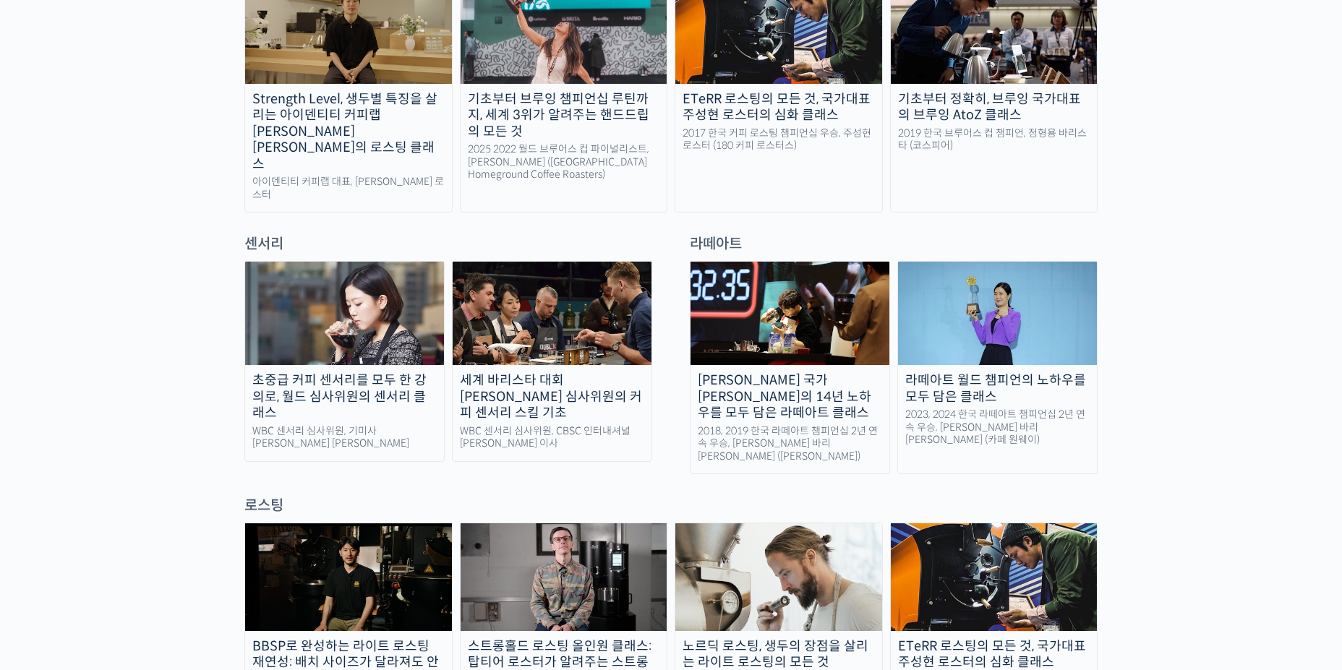
scroll to position [940, 0]
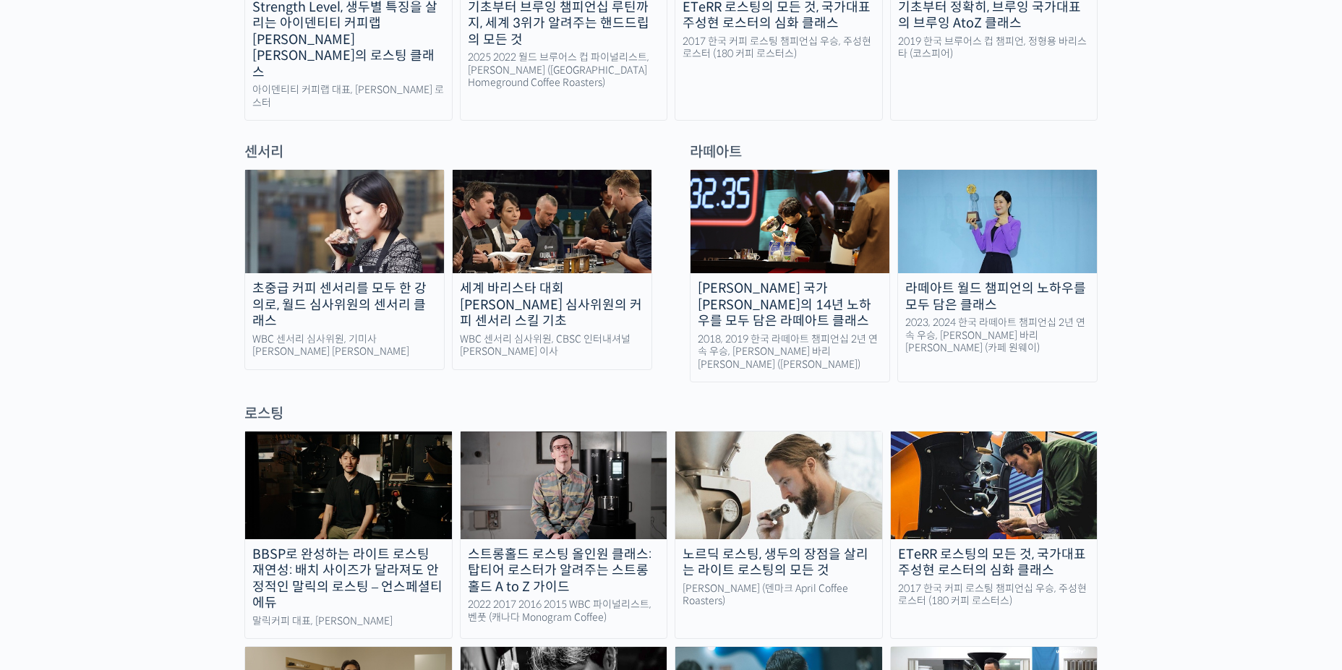
click at [545, 187] on img at bounding box center [552, 221] width 199 height 103
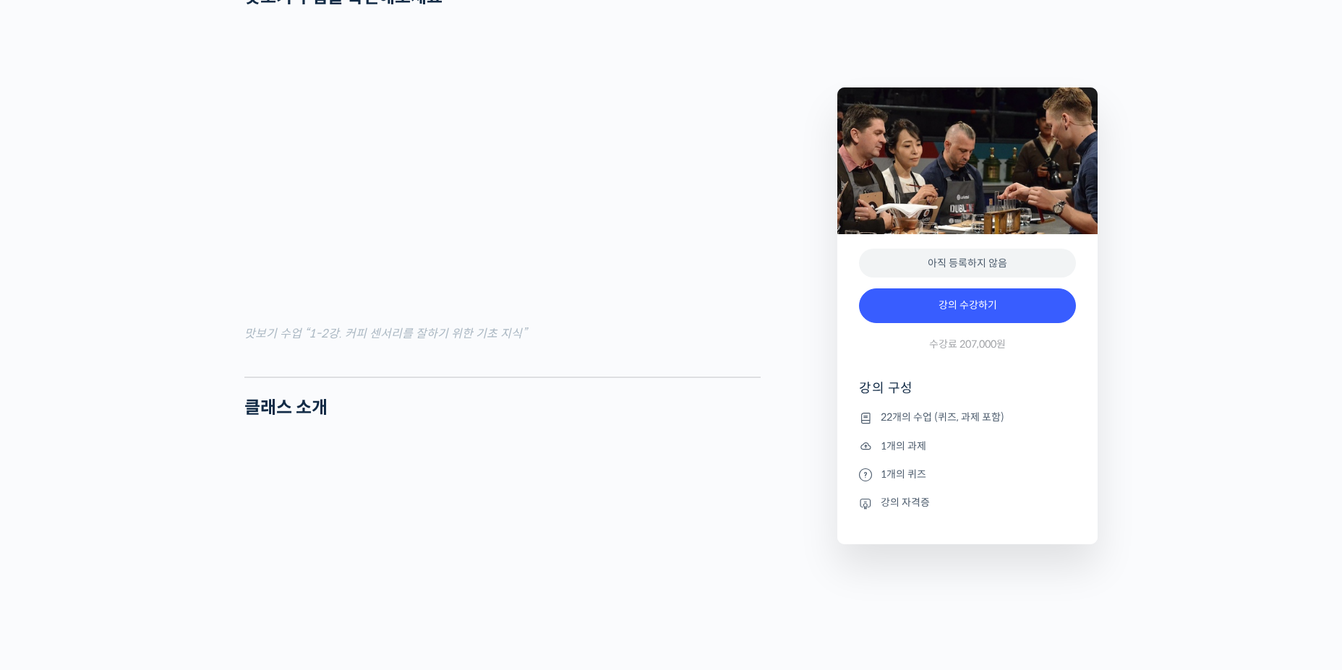
scroll to position [1735, 0]
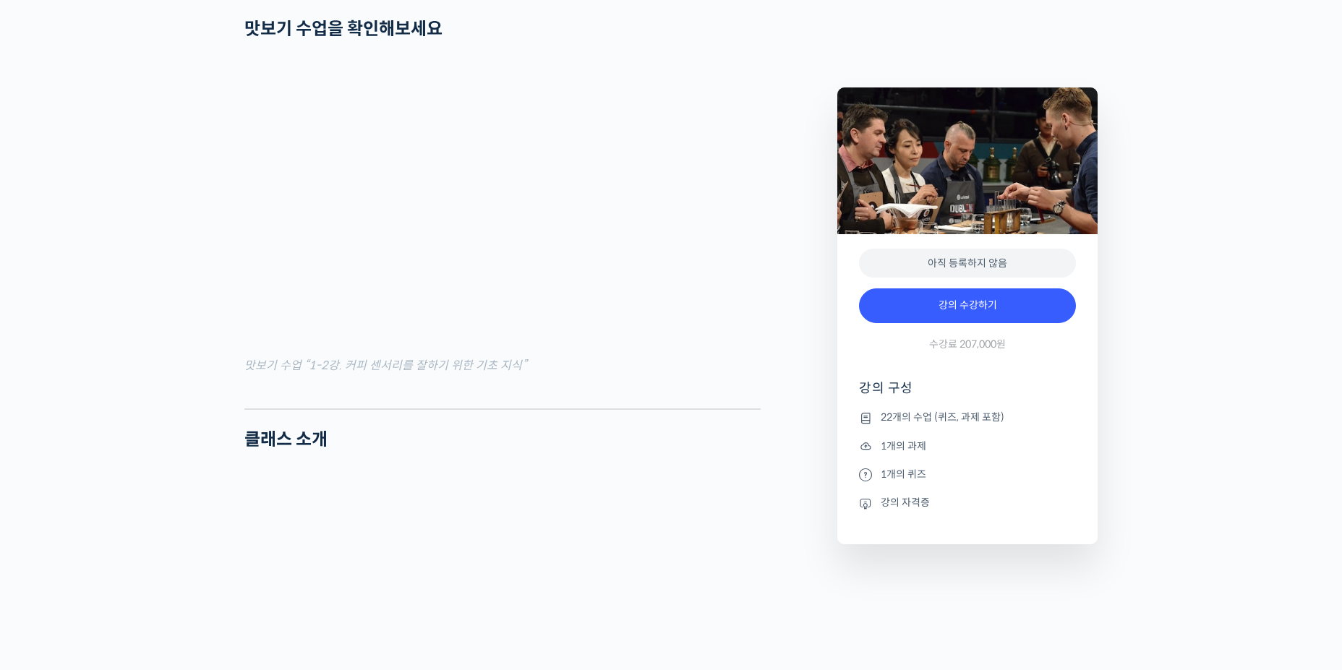
click at [541, 408] on div at bounding box center [502, 398] width 516 height 22
drag, startPoint x: 565, startPoint y: 450, endPoint x: 500, endPoint y: 442, distance: 65.5
click at [494, 408] on div at bounding box center [502, 398] width 516 height 22
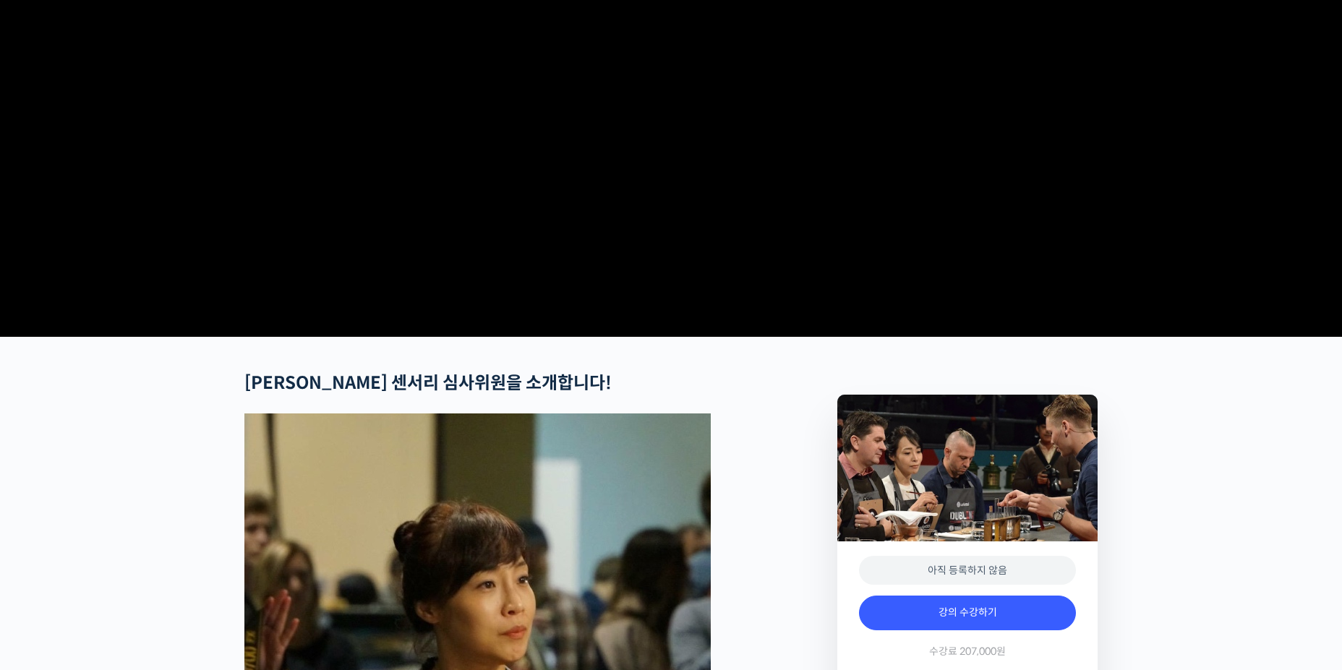
scroll to position [506, 0]
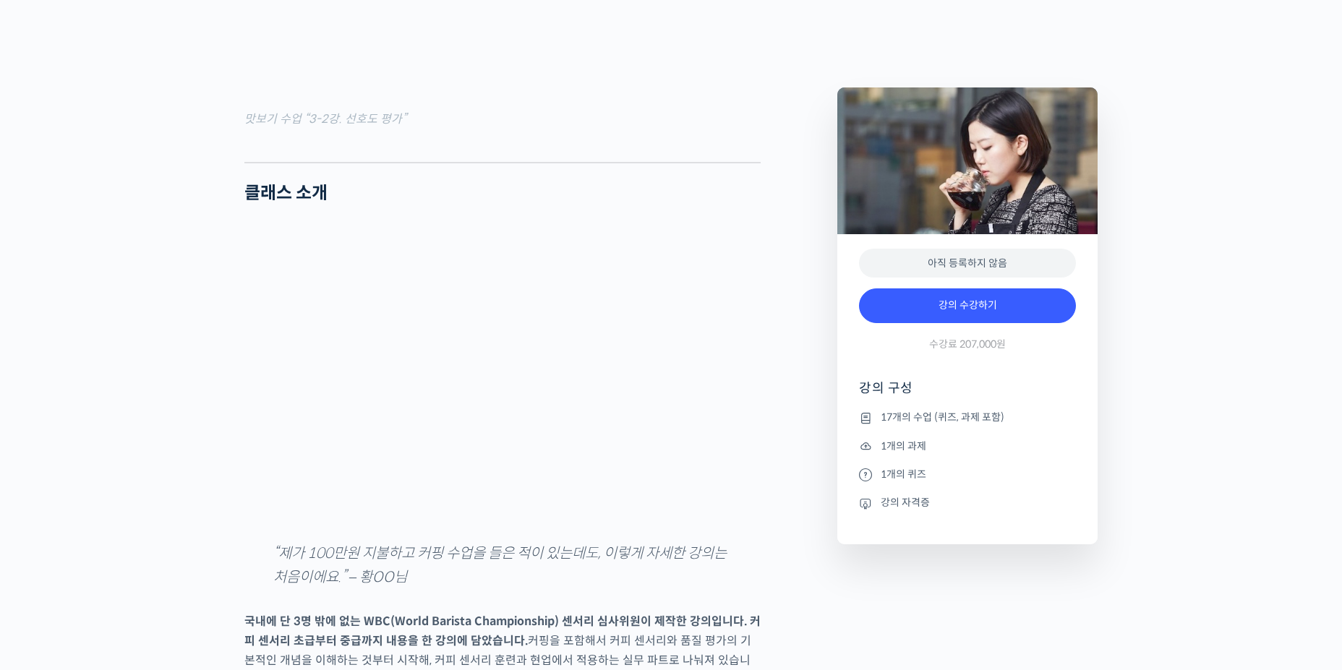
scroll to position [1952, 0]
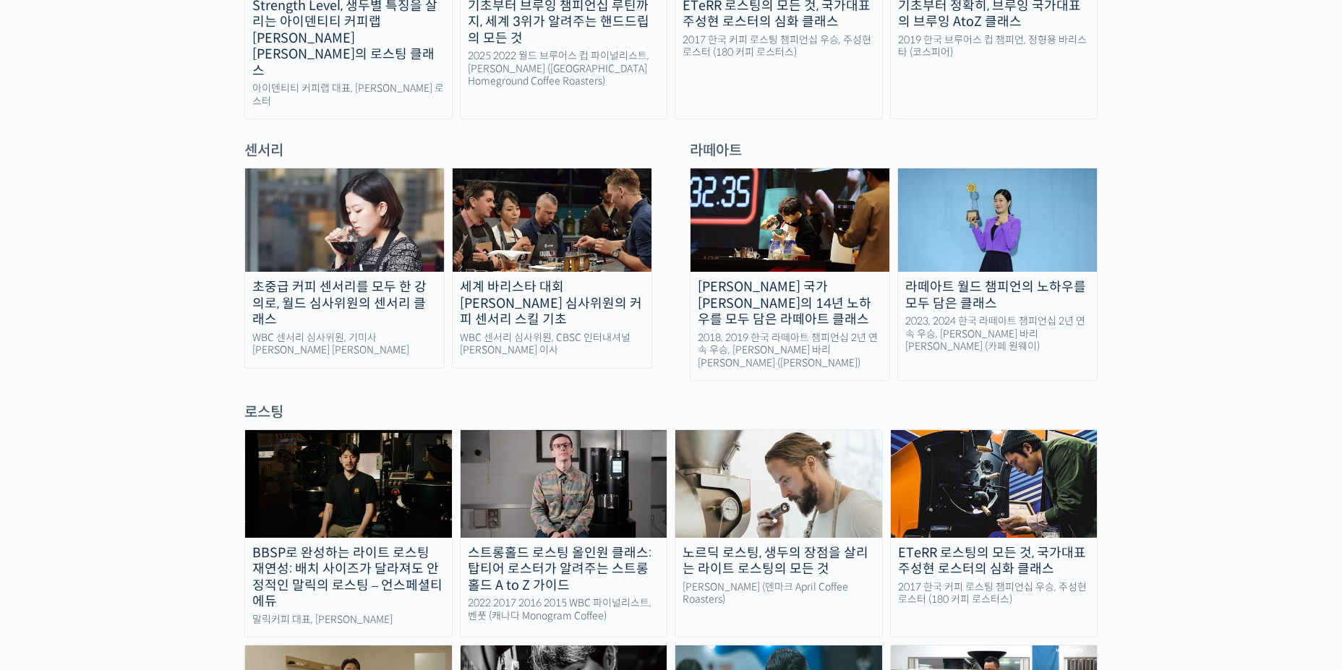
click at [370, 198] on img at bounding box center [344, 219] width 199 height 103
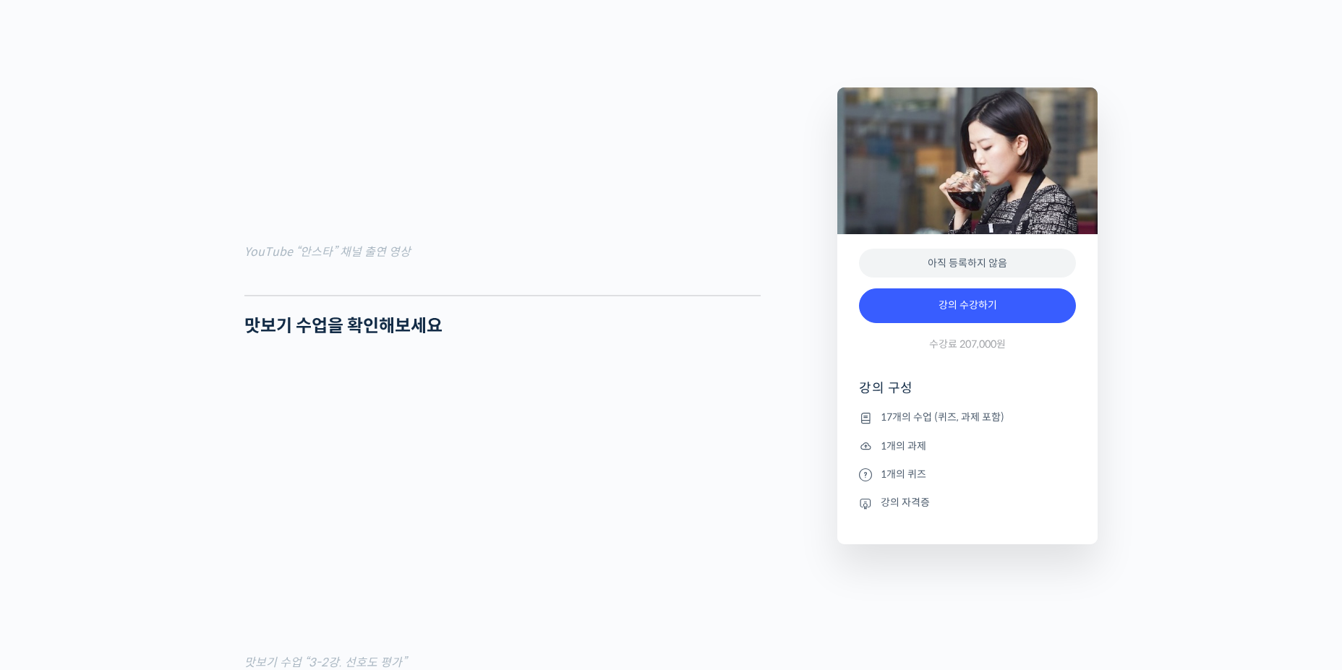
scroll to position [1301, 0]
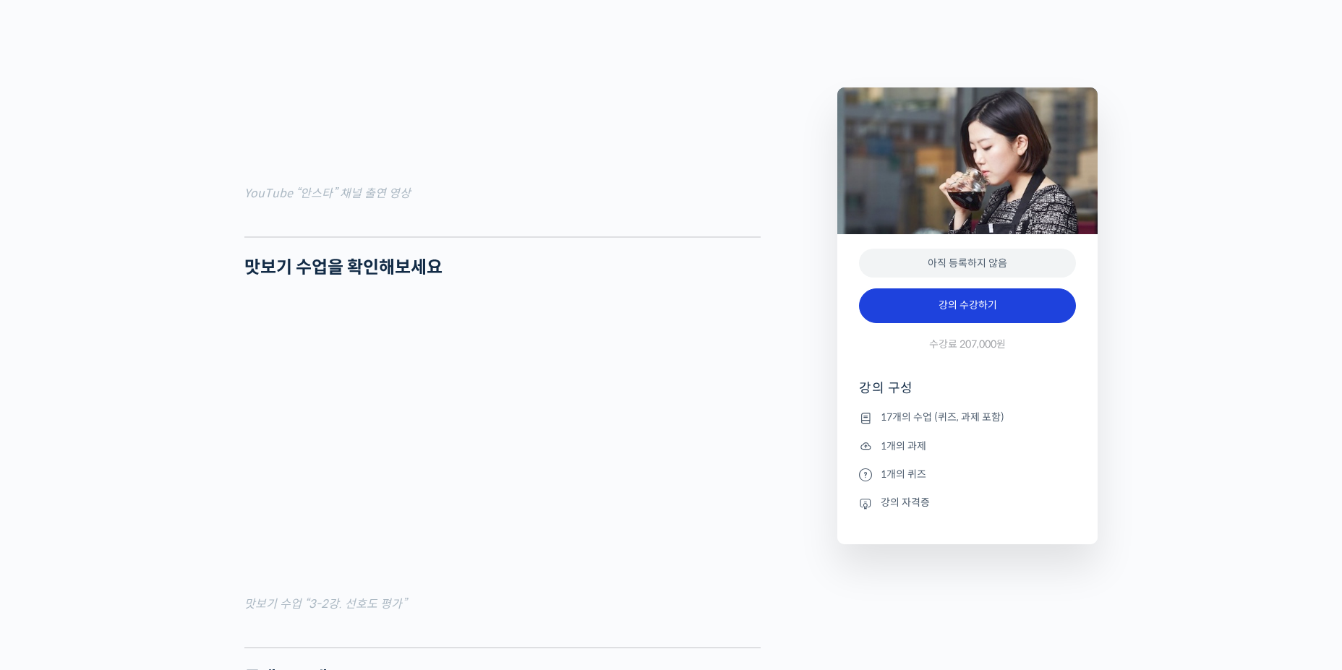
click at [935, 309] on link "강의 수강하기" at bounding box center [967, 305] width 217 height 35
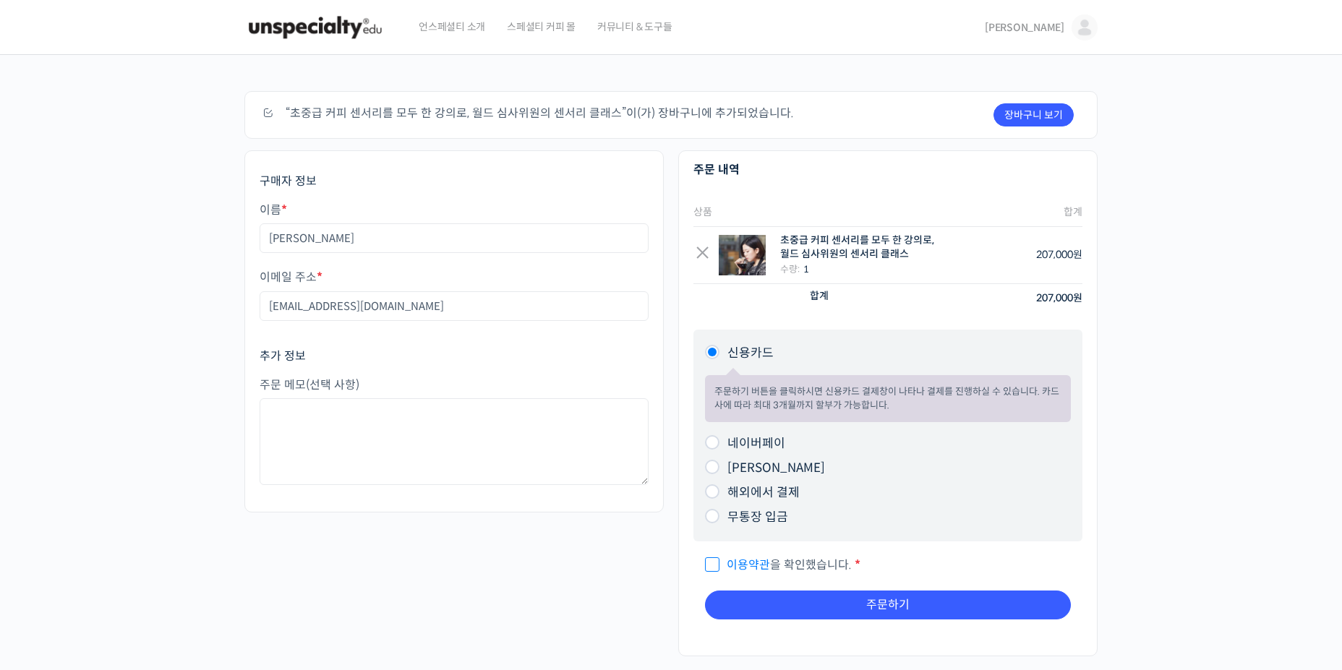
click at [865, 242] on div "초중급 커피 센서리를 모두 한 강의로, 월드 심사위원의 센서리 클래스" at bounding box center [859, 248] width 158 height 28
click at [865, 241] on div "초중급 커피 센서리를 모두 한 강의로, 월드 심사위원의 센서리 클래스" at bounding box center [859, 248] width 158 height 28
click at [875, 247] on div "초중급 커피 센서리를 모두 한 강의로, 월드 심사위원의 센서리 클래스" at bounding box center [859, 248] width 158 height 28
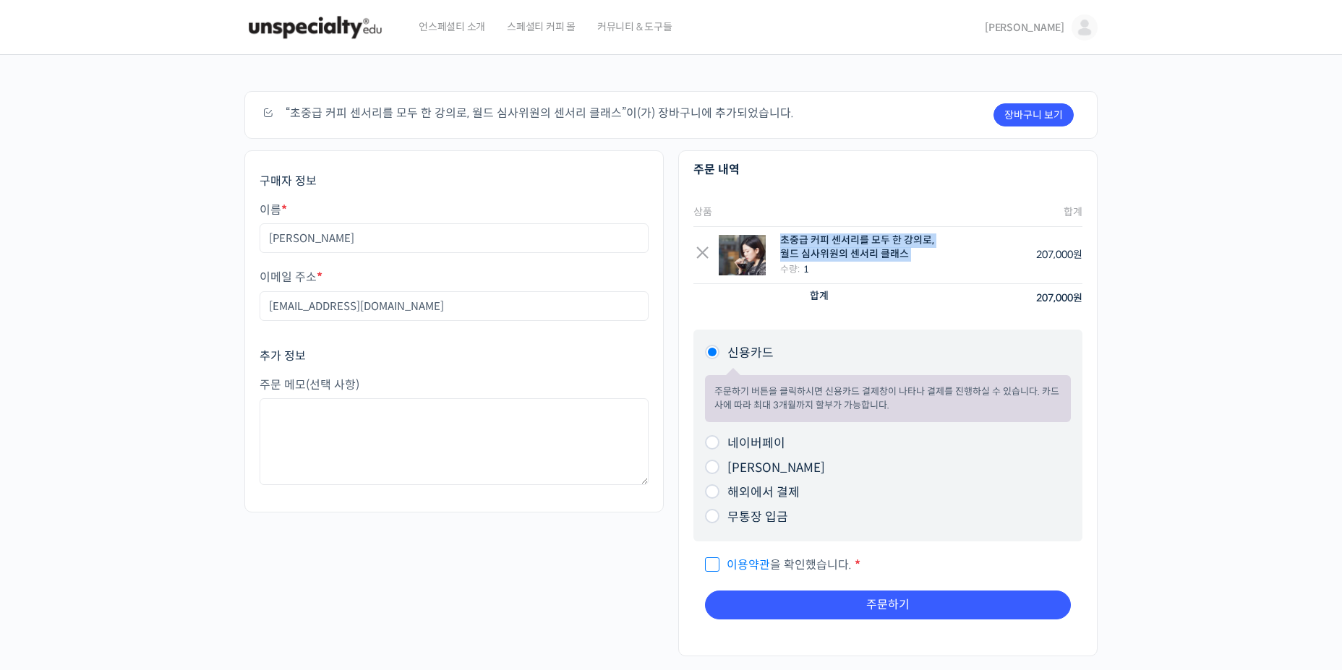
click at [875, 247] on div "초중급 커피 센서리를 모두 한 강의로, 월드 심사위원의 센서리 클래스" at bounding box center [859, 248] width 158 height 28
click at [862, 246] on div "초중급 커피 센서리를 모두 한 강의로, 월드 심사위원의 센서리 클래스" at bounding box center [859, 248] width 158 height 28
click at [878, 228] on td "× 초중급 커피 센서리를 모두 한 강의로, 월드 심사위원의 센서리 클래스 수량: 1" at bounding box center [819, 255] width 253 height 57
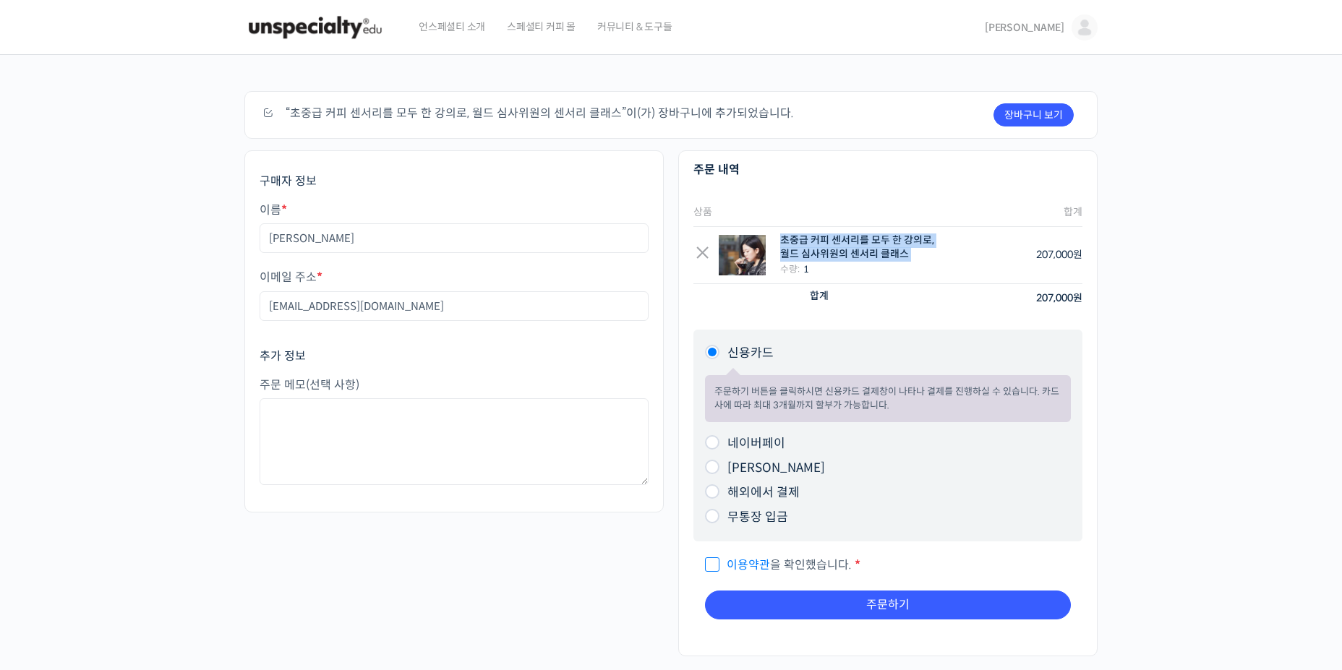
click at [878, 228] on td "× 초중급 커피 센서리를 모두 한 강의로, 월드 심사위원의 센서리 클래스 수량: 1" at bounding box center [819, 255] width 253 height 57
click at [855, 228] on td "× 초중급 커피 센서리를 모두 한 강의로, 월드 심사위원의 센서리 클래스 수량: 1" at bounding box center [819, 255] width 253 height 57
drag, startPoint x: 855, startPoint y: 228, endPoint x: 862, endPoint y: 241, distance: 14.9
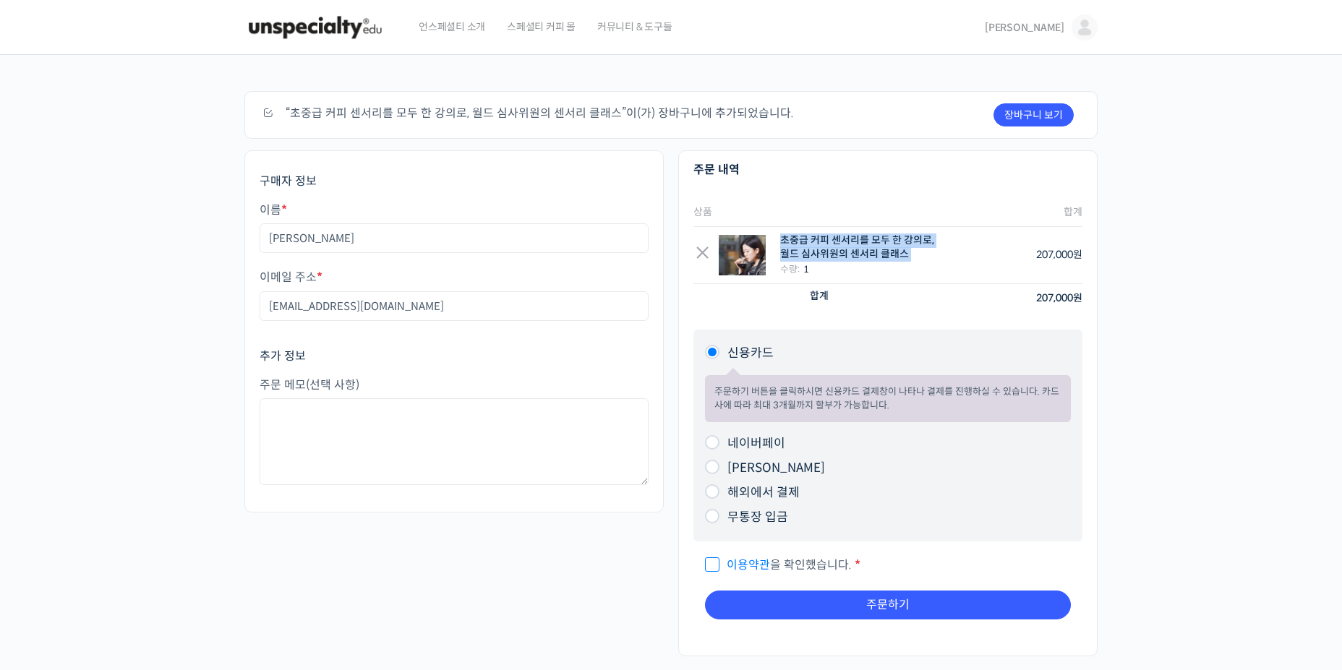
click at [855, 228] on td "× 초중급 커피 센서리를 모두 한 강의로, 월드 심사위원의 센서리 클래스 수량: 1" at bounding box center [819, 255] width 253 height 57
click at [854, 260] on div "초중급 커피 센서리를 모두 한 강의로, 월드 심사위원의 센서리 클래스" at bounding box center [859, 248] width 158 height 28
click at [870, 262] on div "수량: 1" at bounding box center [859, 269] width 158 height 15
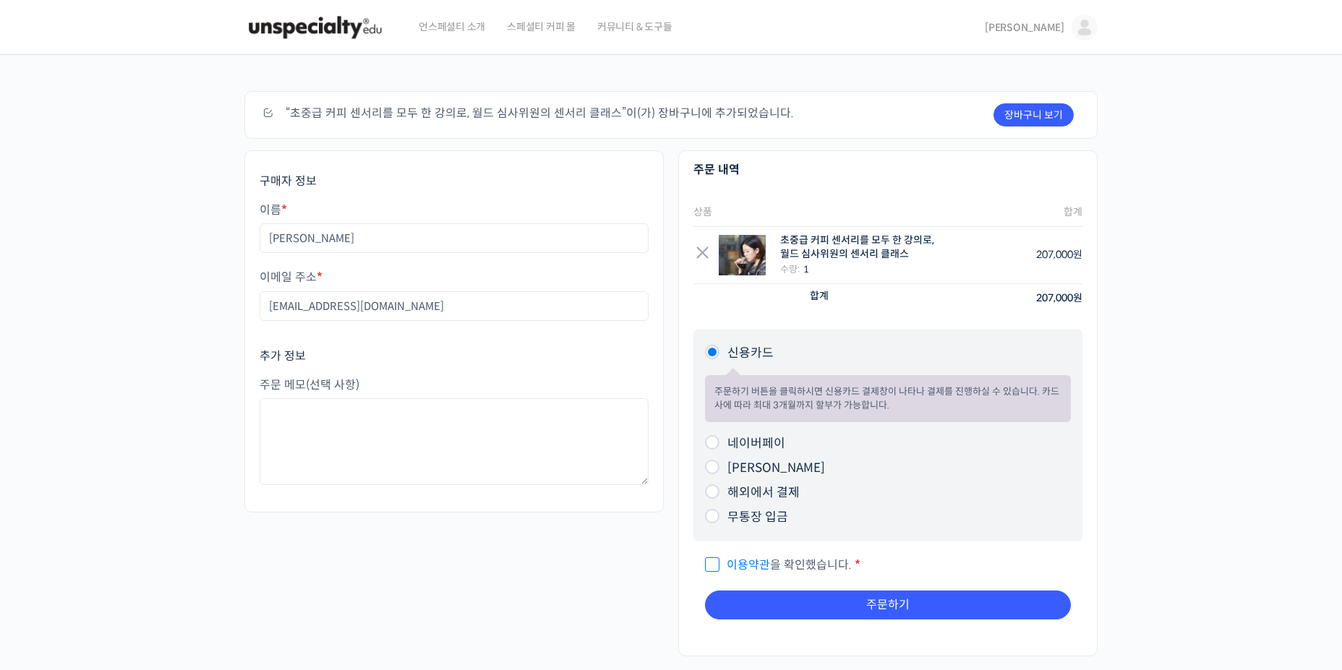
click at [870, 262] on div "수량: 1" at bounding box center [859, 269] width 158 height 15
click at [869, 240] on div "초중급 커피 센서리를 모두 한 강의로, 월드 심사위원의 센서리 클래스" at bounding box center [859, 248] width 158 height 28
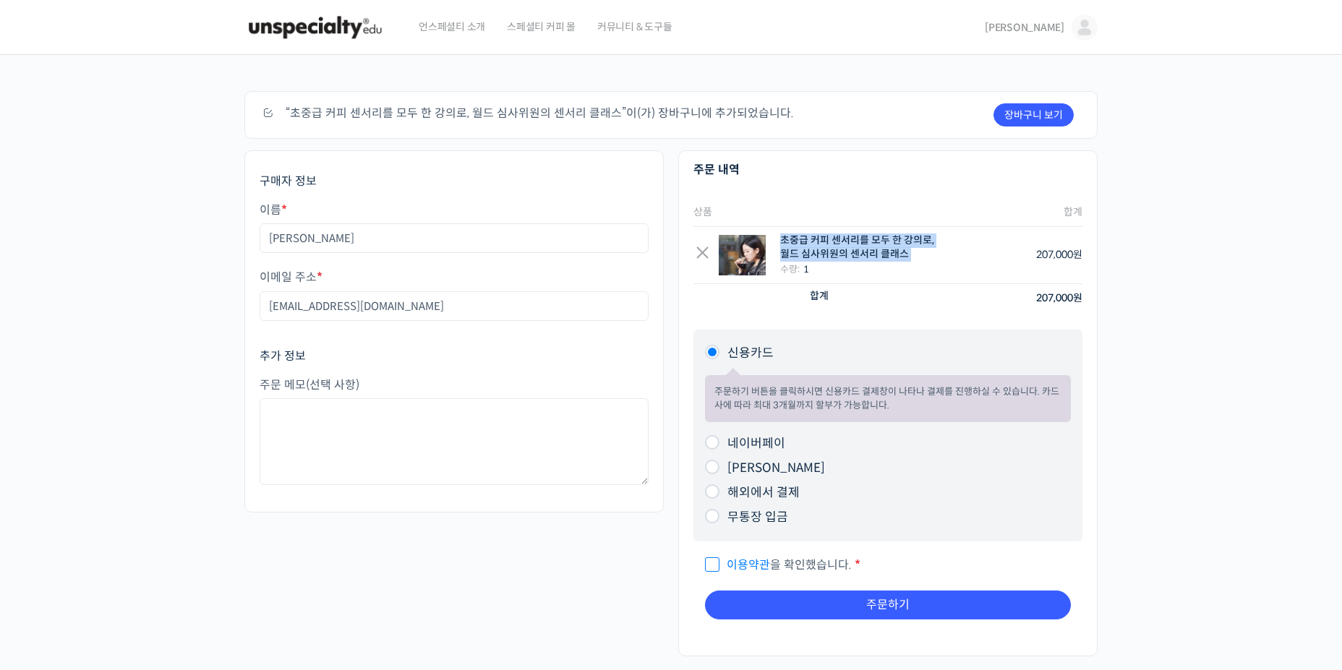
click at [854, 242] on div "초중급 커피 센서리를 모두 한 강의로, 월드 심사위원의 센서리 클래스" at bounding box center [859, 248] width 158 height 28
click at [855, 242] on div "초중급 커피 센서리를 모두 한 강의로, 월드 심사위원의 센서리 클래스" at bounding box center [859, 248] width 158 height 28
click at [862, 253] on div "초중급 커피 센서리를 모두 한 강의로, 월드 심사위원의 센서리 클래스" at bounding box center [859, 248] width 158 height 28
click at [864, 253] on div "초중급 커피 센서리를 모두 한 강의로, 월드 심사위원의 센서리 클래스" at bounding box center [859, 248] width 158 height 28
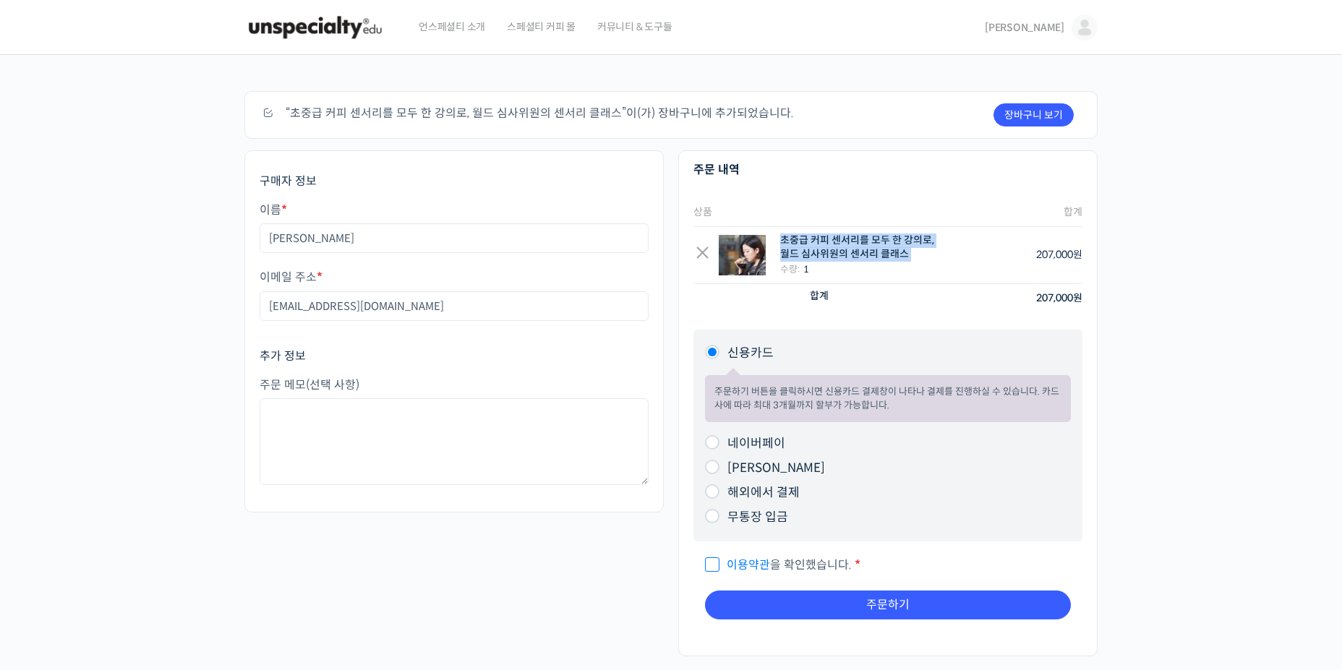
click at [865, 253] on div "초중급 커피 센서리를 모두 한 강의로, 월드 심사위원의 센서리 클래스" at bounding box center [859, 248] width 158 height 28
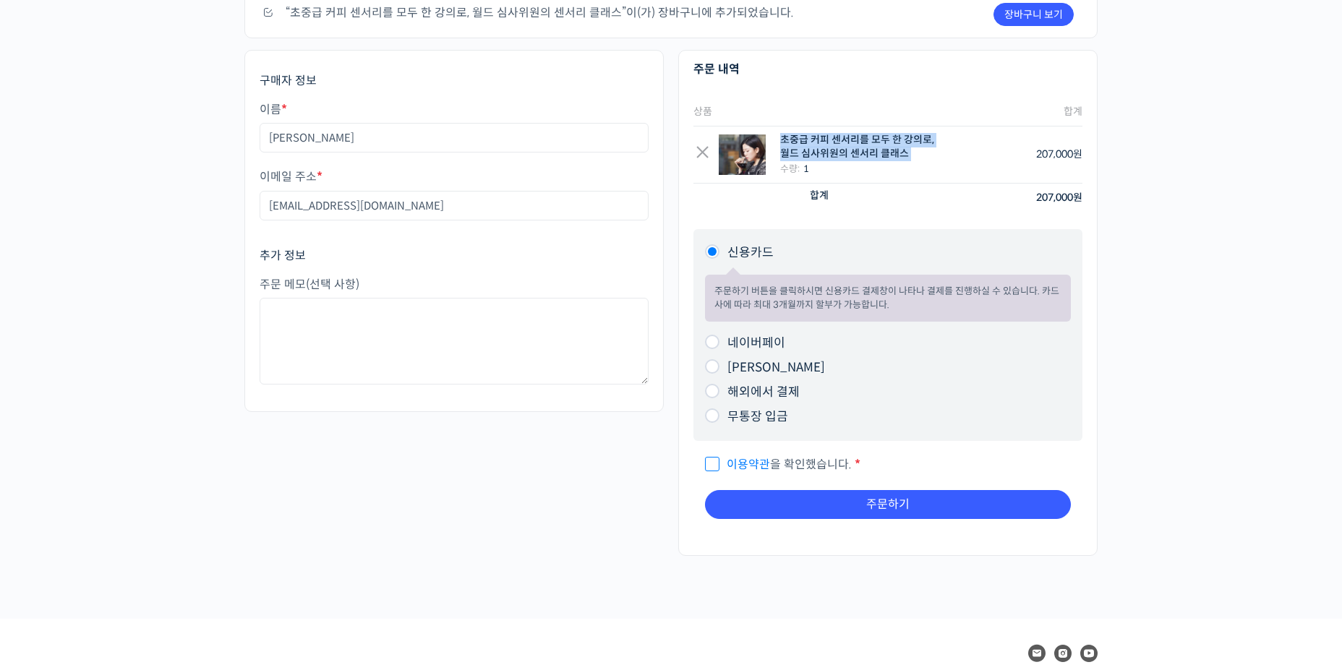
scroll to position [145, 0]
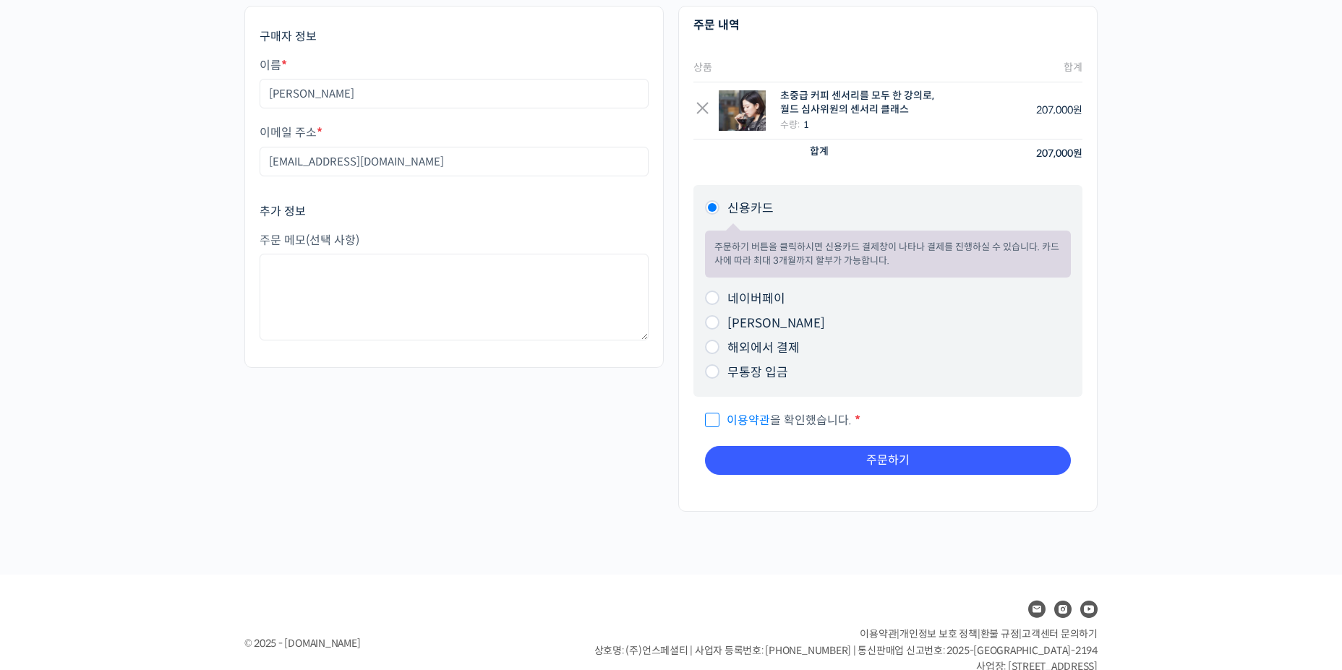
click at [1284, 296] on div "주문하기 장바구니 보기 “초중급 커피 센서리를 모두 한 강의로, 월드 심사위원의 센서리 클래스”이(가) 장바구니에 추가되었습니다. 구매자 정보…" at bounding box center [671, 242] width 1342 height 664
click at [711, 298] on input "네이버페이" at bounding box center [712, 298] width 14 height 14
radio input "true"
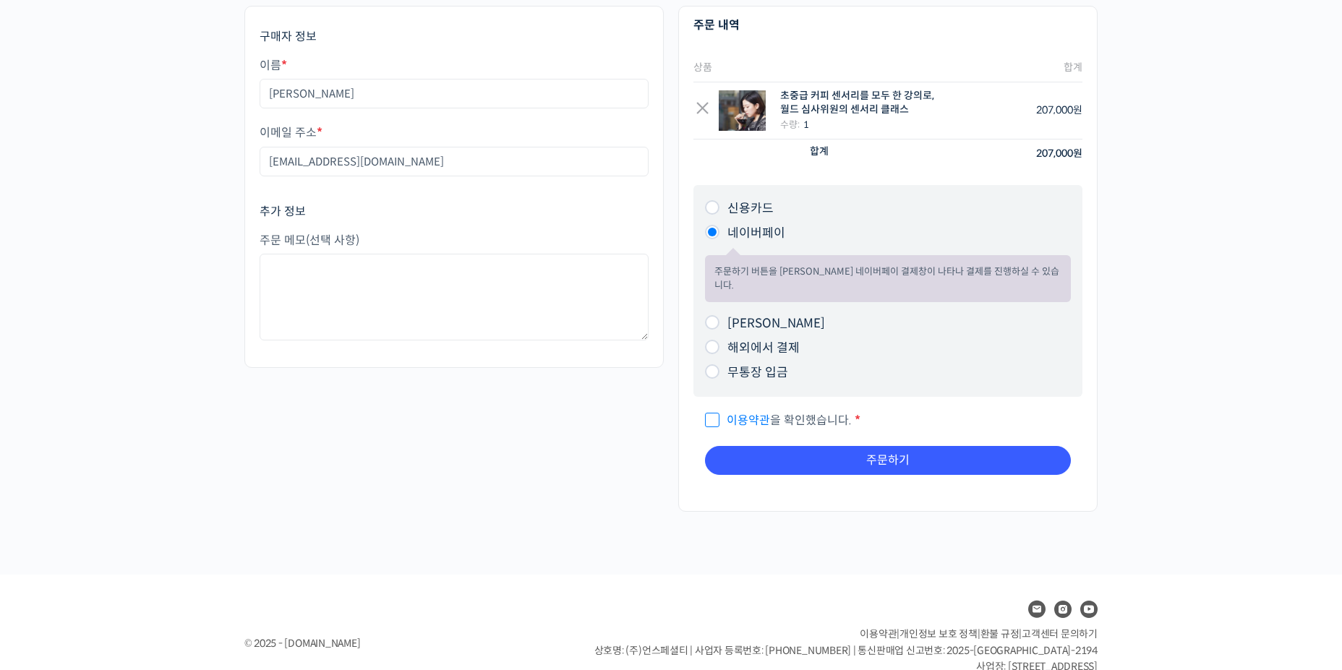
click at [713, 413] on span "이용약관 을 확인했습니다." at bounding box center [778, 420] width 147 height 15
click at [713, 413] on input "이용약관 을 확인했습니다. *" at bounding box center [709, 413] width 9 height 9
checkbox input "true"
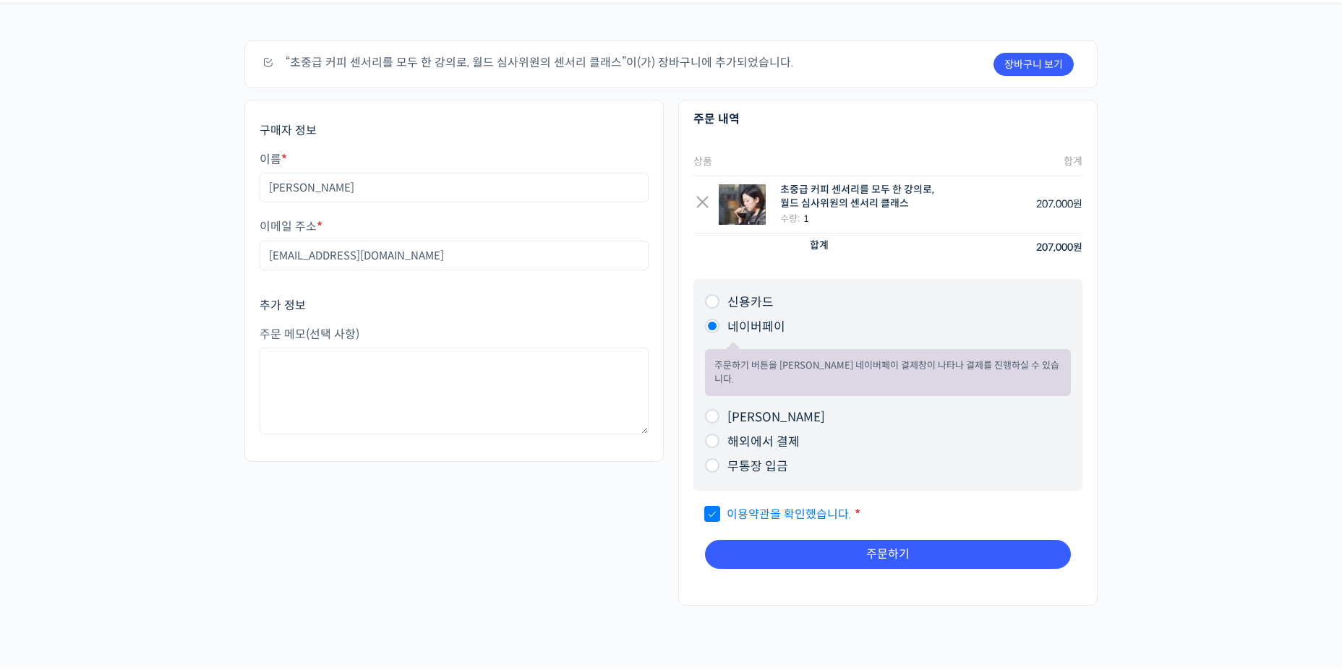
scroll to position [28, 0]
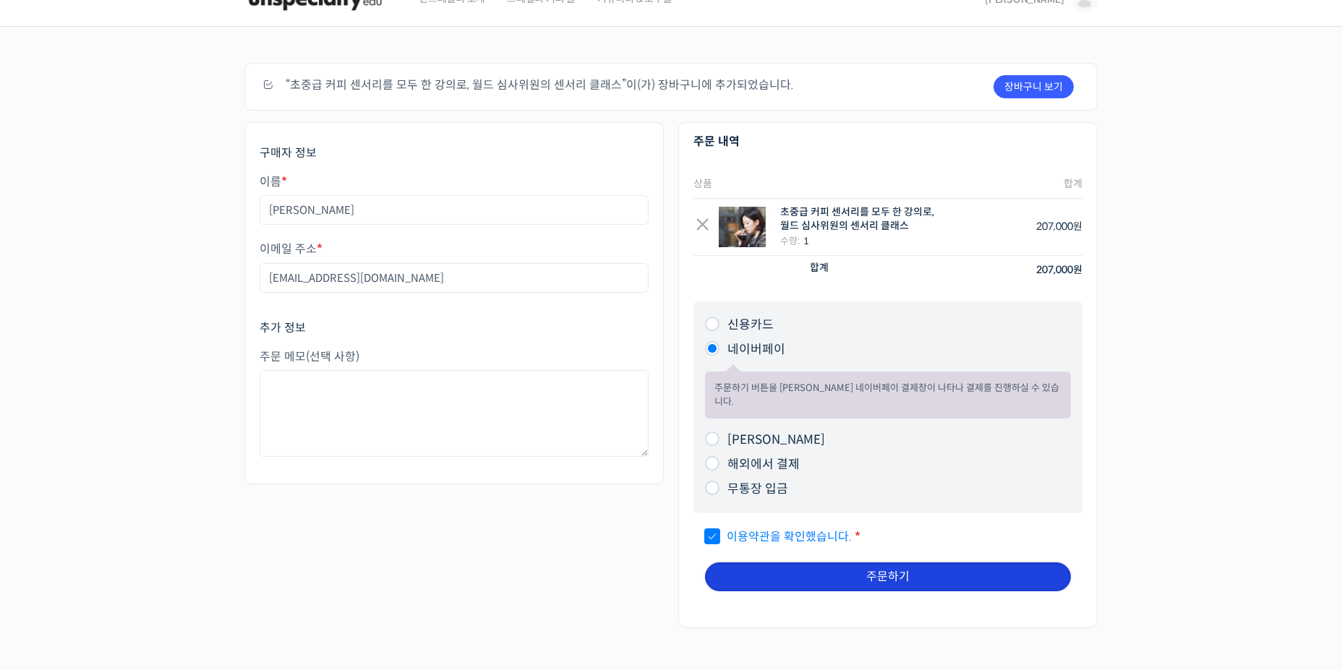
click at [842, 566] on button "주문하기" at bounding box center [888, 576] width 366 height 29
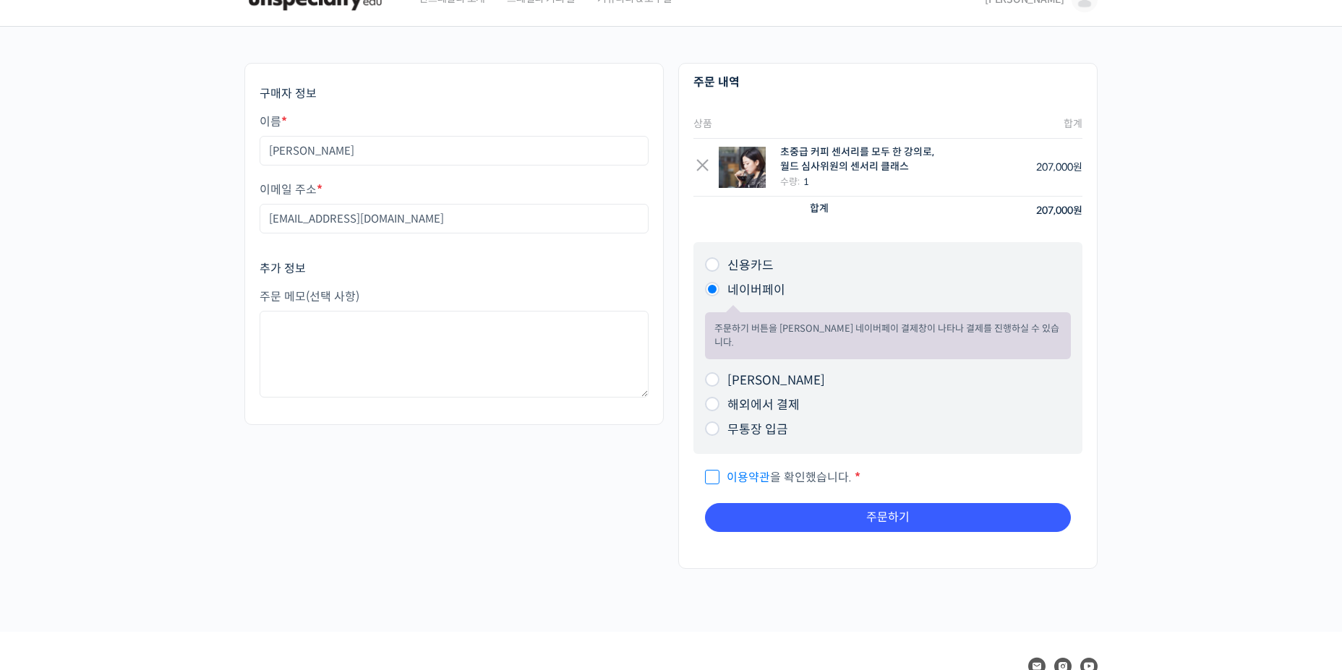
click at [706, 470] on span "이용약관 을 확인했습니다." at bounding box center [778, 477] width 147 height 15
click at [706, 466] on input "이용약관 을 확인했습니다. *" at bounding box center [709, 470] width 9 height 9
checkbox input "true"
click at [751, 503] on button "주문하기" at bounding box center [888, 517] width 366 height 29
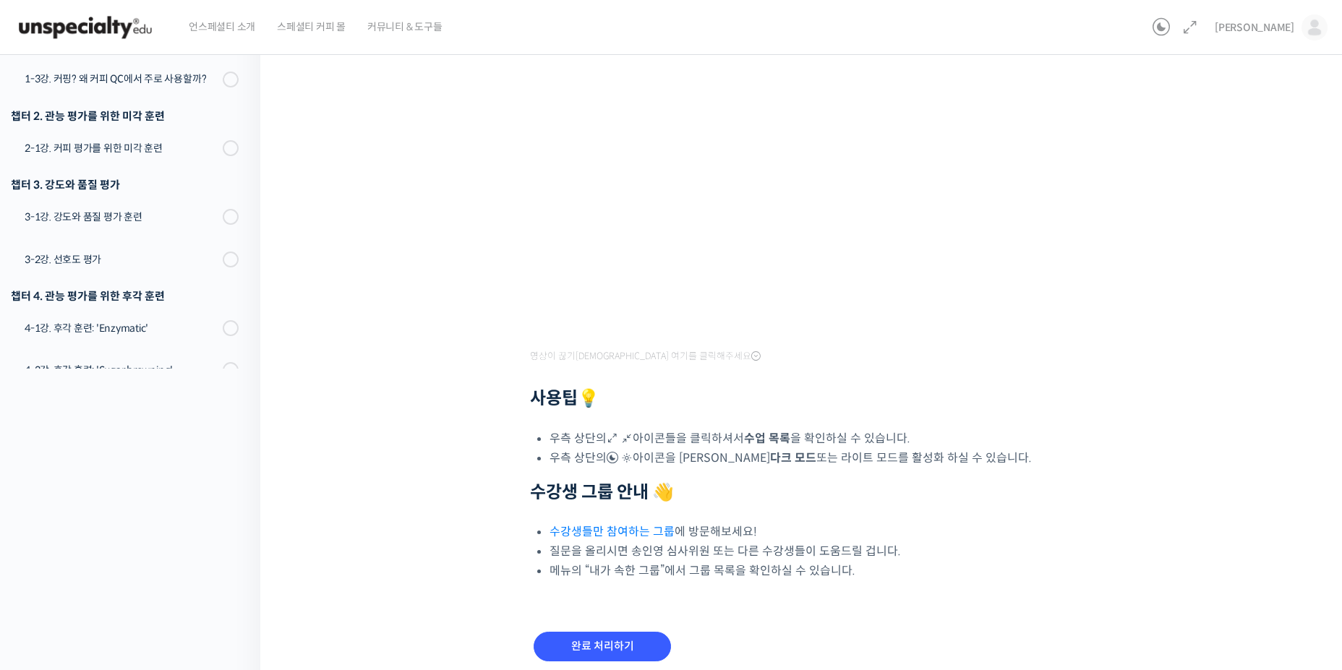
scroll to position [132, 0]
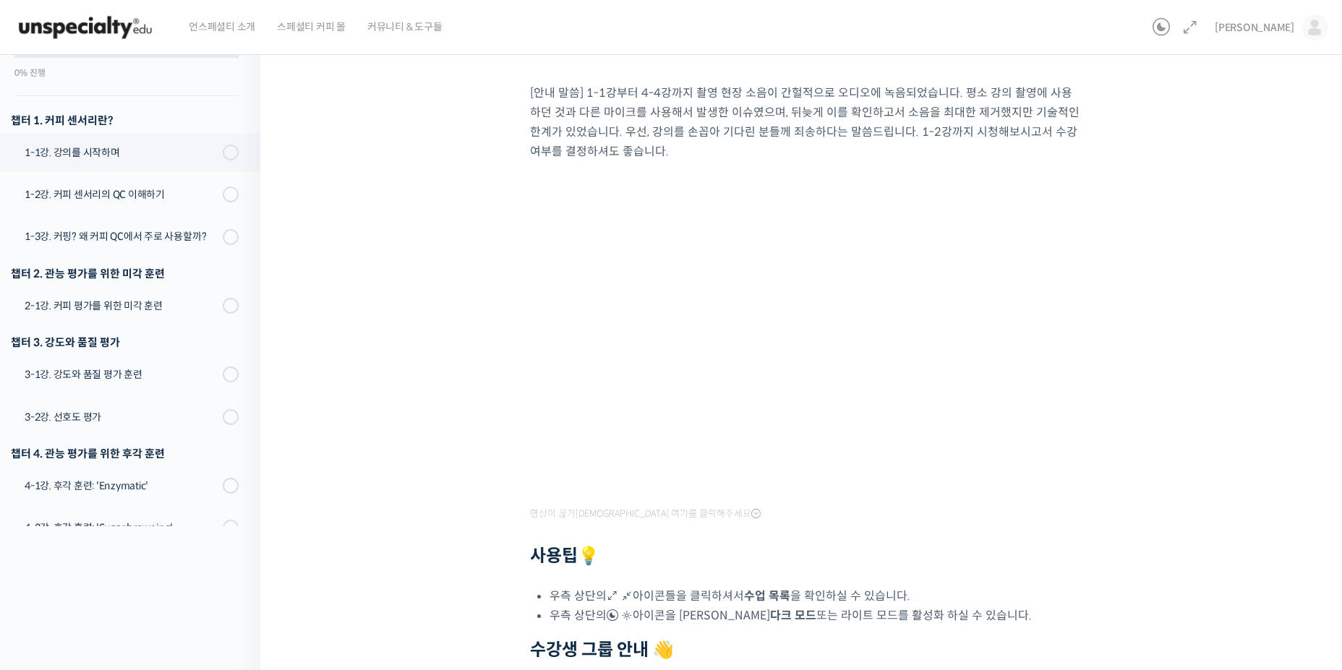
drag, startPoint x: 460, startPoint y: 262, endPoint x: 450, endPoint y: 265, distance: 10.5
click at [450, 265] on div "초중급 커피 센서리를 모두 한 강의로, 월드 심사위원의 센서리 클래스 1-1강. 강의를 시작하며 진행 중 수업 1 / 17 진행 중 1-1강.…" at bounding box center [805, 395] width 944 height 925
click at [56, 191] on div "1-2강. 커피 센서리의 QC 이해하기" at bounding box center [122, 195] width 194 height 16
